Goal: Check status: Check status

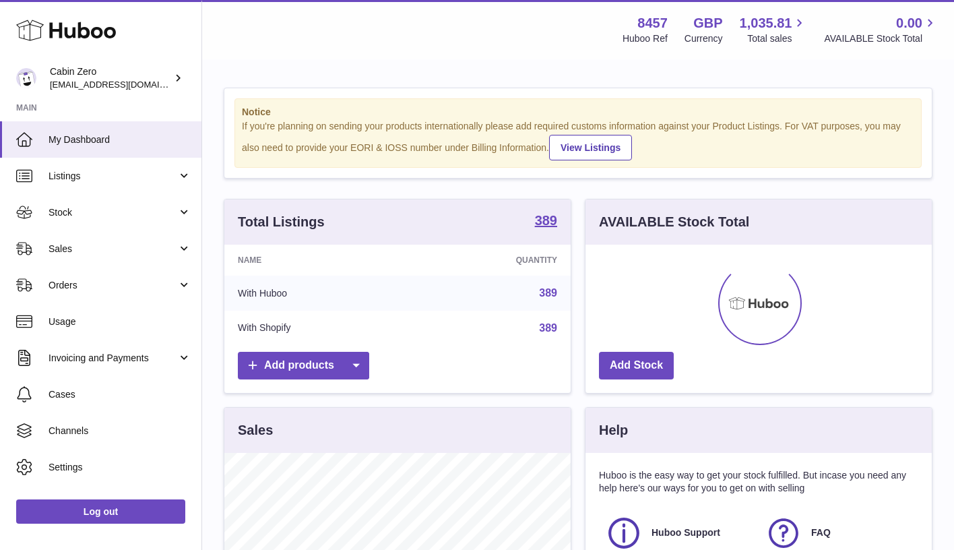
scroll to position [210, 346]
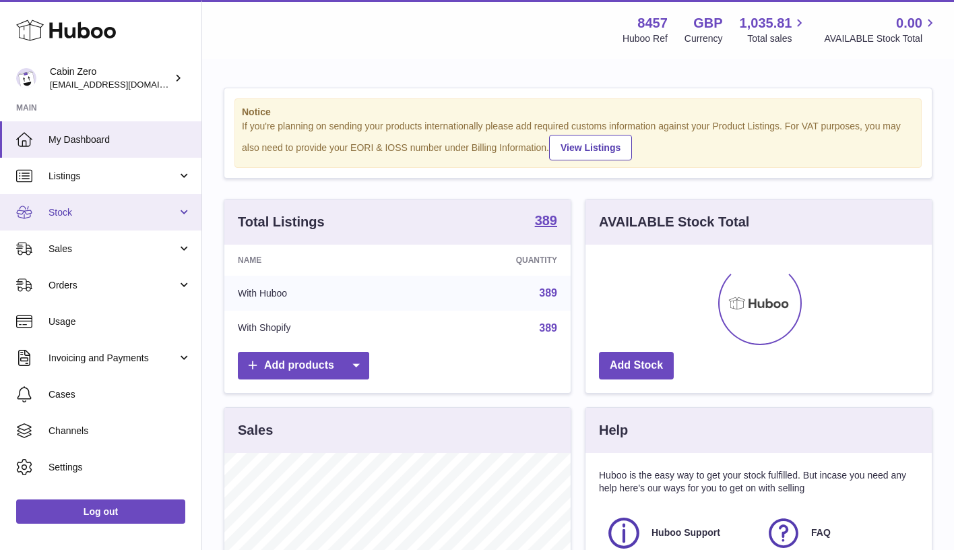
click at [171, 206] on span "Stock" at bounding box center [113, 212] width 129 height 13
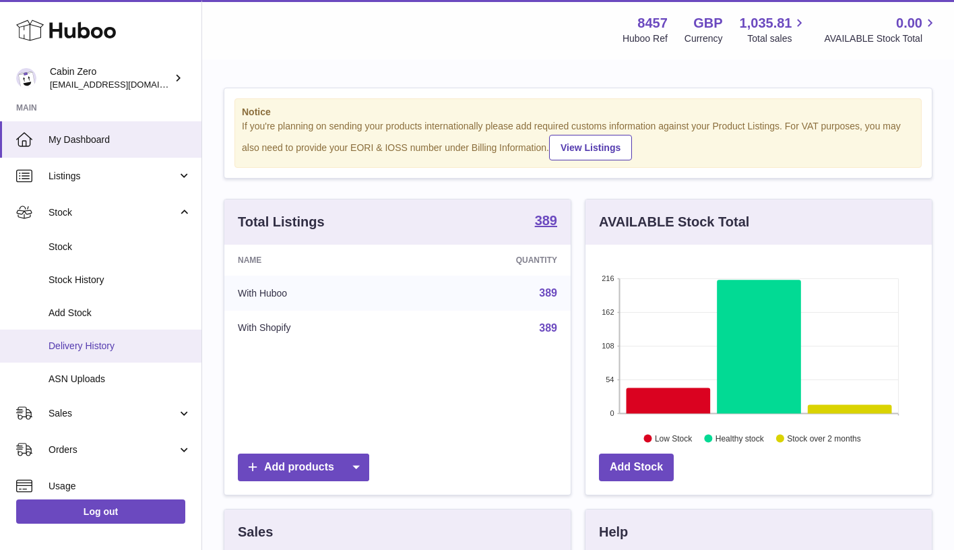
scroll to position [34, 0]
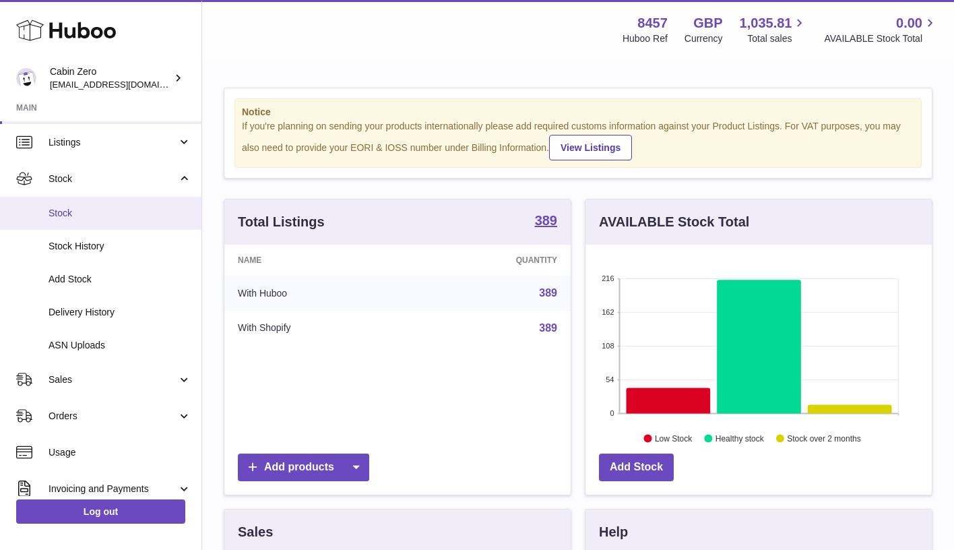
click at [137, 211] on span "Stock" at bounding box center [120, 213] width 143 height 13
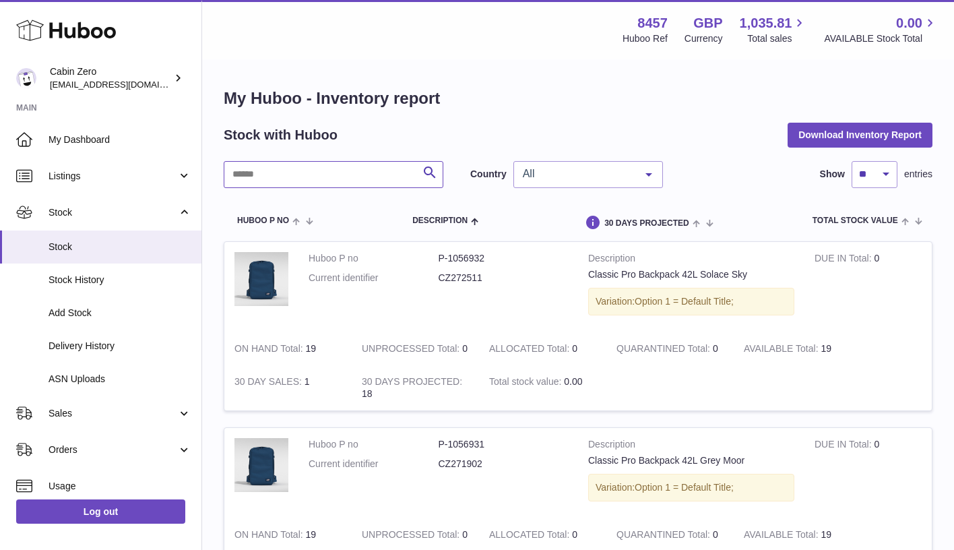
click at [345, 177] on input "text" at bounding box center [334, 174] width 220 height 27
type input "**********"
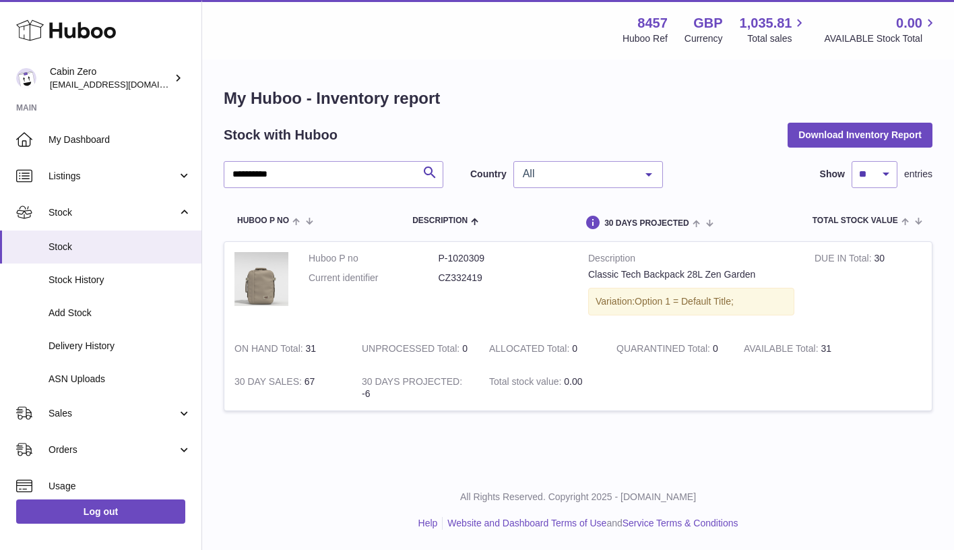
click at [644, 171] on div at bounding box center [648, 175] width 27 height 26
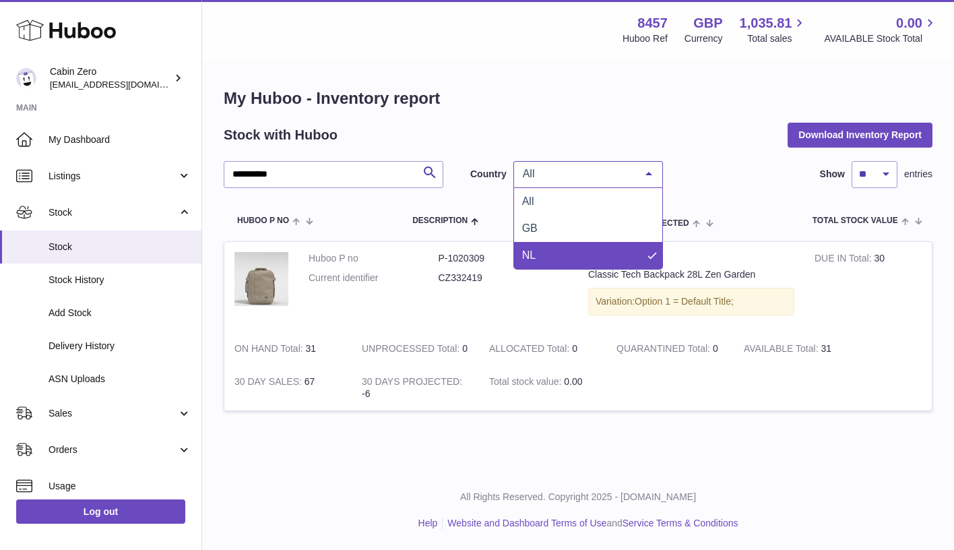
click at [602, 246] on span "NL" at bounding box center [588, 255] width 148 height 27
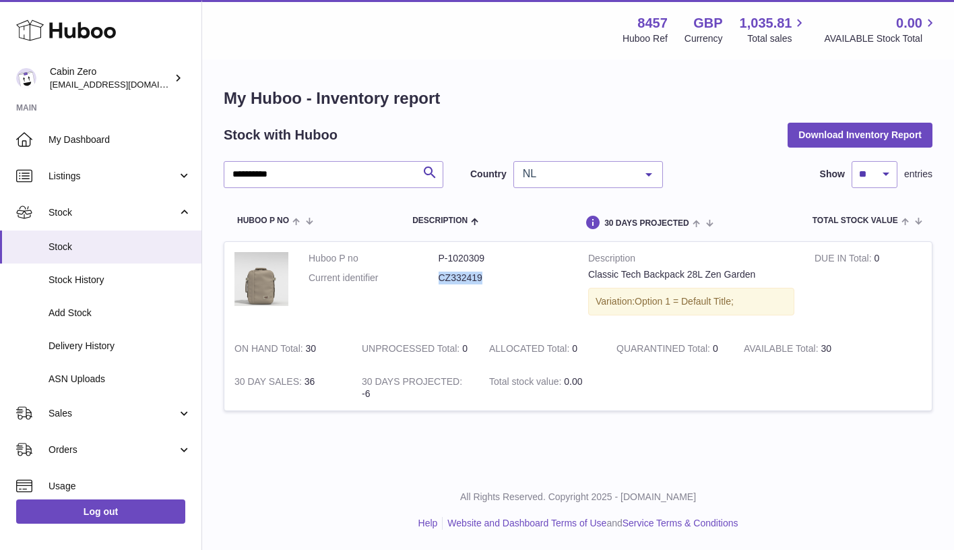
drag, startPoint x: 439, startPoint y: 275, endPoint x: 503, endPoint y: 276, distance: 64.0
click at [504, 276] on dd "CZ332419" at bounding box center [504, 278] width 130 height 13
copy dd "CZ332419"
